Goal: Task Accomplishment & Management: Manage account settings

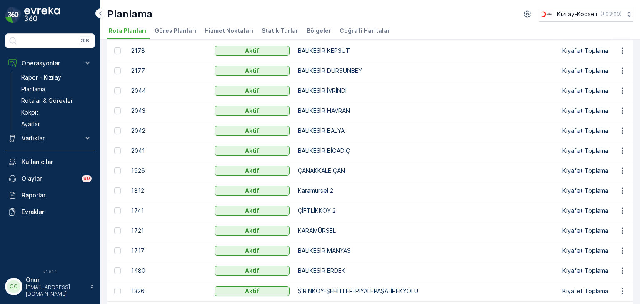
scroll to position [42, 0]
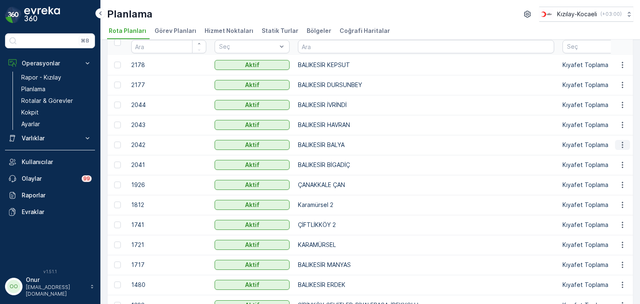
click at [622, 145] on icon "button" at bounding box center [623, 145] width 8 height 8
click at [614, 154] on span "Rota Planını Düzenle" at bounding box center [607, 157] width 57 height 8
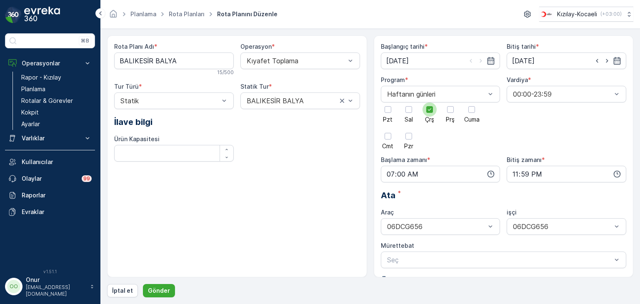
click at [428, 113] on div at bounding box center [429, 109] width 7 height 7
click at [430, 103] on input "Çrş" at bounding box center [430, 103] width 0 height 0
click at [406, 107] on div at bounding box center [409, 109] width 7 height 7
click at [409, 103] on input "Sal" at bounding box center [409, 103] width 0 height 0
click at [168, 286] on button "Gönder" at bounding box center [159, 290] width 32 height 13
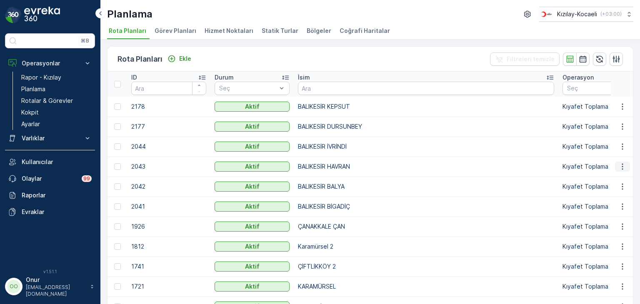
click at [619, 168] on icon "button" at bounding box center [623, 167] width 8 height 8
click at [604, 179] on span "Rota Planını Düzenle" at bounding box center [607, 179] width 57 height 8
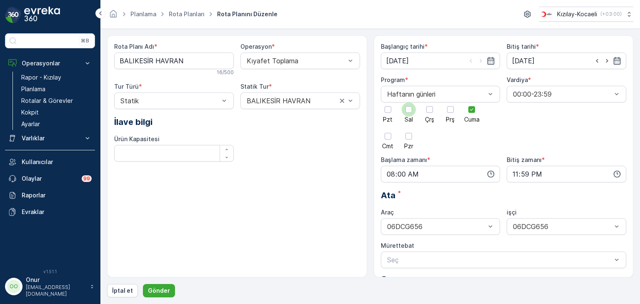
click at [407, 115] on div at bounding box center [409, 110] width 14 height 14
click at [409, 103] on input "Sal" at bounding box center [409, 103] width 0 height 0
click at [468, 108] on div at bounding box center [471, 109] width 7 height 7
click at [472, 103] on input "Cuma" at bounding box center [472, 103] width 0 height 0
click at [161, 288] on p "Gönder" at bounding box center [159, 291] width 22 height 8
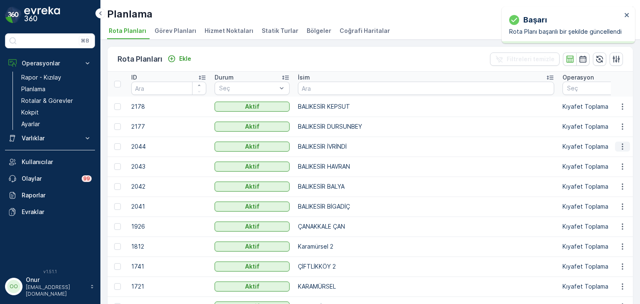
click at [621, 147] on icon "button" at bounding box center [623, 147] width 8 height 8
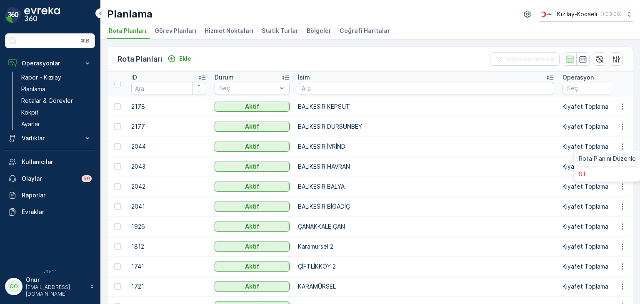
click at [605, 156] on span "Rota Planını Düzenle" at bounding box center [607, 159] width 57 height 8
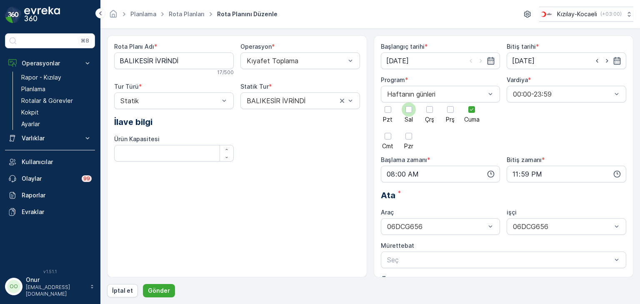
click at [407, 110] on div at bounding box center [409, 109] width 7 height 7
click at [409, 103] on input "Sal" at bounding box center [409, 103] width 0 height 0
click at [476, 109] on div at bounding box center [472, 110] width 14 height 14
click at [472, 103] on input "Cuma" at bounding box center [472, 103] width 0 height 0
click at [162, 288] on p "Gönder" at bounding box center [159, 291] width 22 height 8
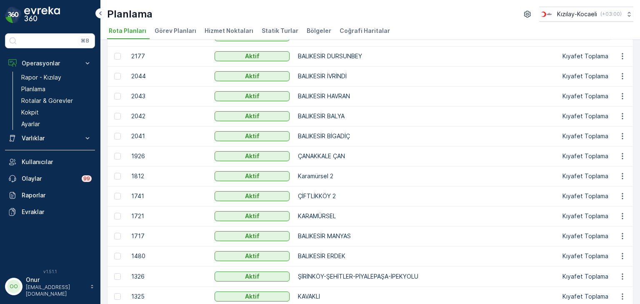
scroll to position [83, 0]
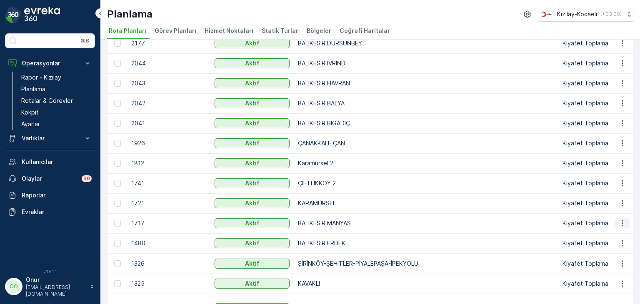
click at [619, 223] on icon "button" at bounding box center [623, 223] width 8 height 8
click at [610, 233] on span "Rota Planını Düzenle" at bounding box center [607, 235] width 57 height 8
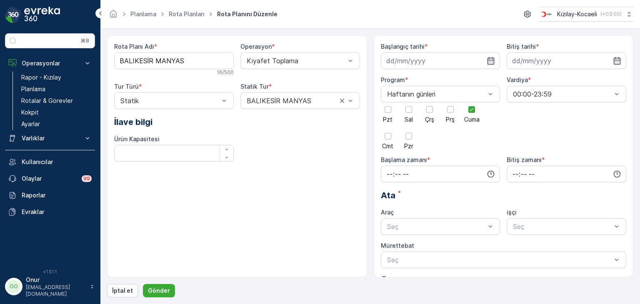
type input "[DATE]"
type input "08:00"
type input "23:59"
drag, startPoint x: 408, startPoint y: 110, endPoint x: 418, endPoint y: 110, distance: 9.2
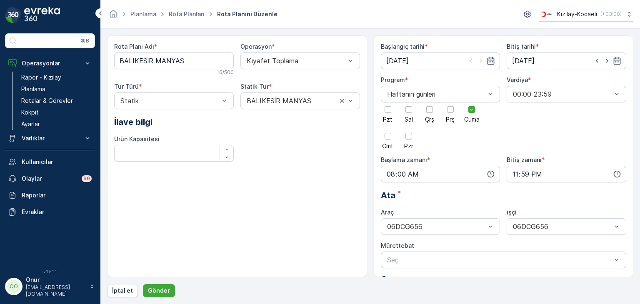
click at [408, 110] on div at bounding box center [409, 109] width 7 height 7
click at [409, 103] on input "Sal" at bounding box center [409, 103] width 0 height 0
click at [473, 110] on icon at bounding box center [472, 110] width 6 height 6
click at [472, 103] on input "Cuma" at bounding box center [472, 103] width 0 height 0
click at [163, 287] on p "Gönder" at bounding box center [159, 291] width 22 height 8
